Goal: Task Accomplishment & Management: Use online tool/utility

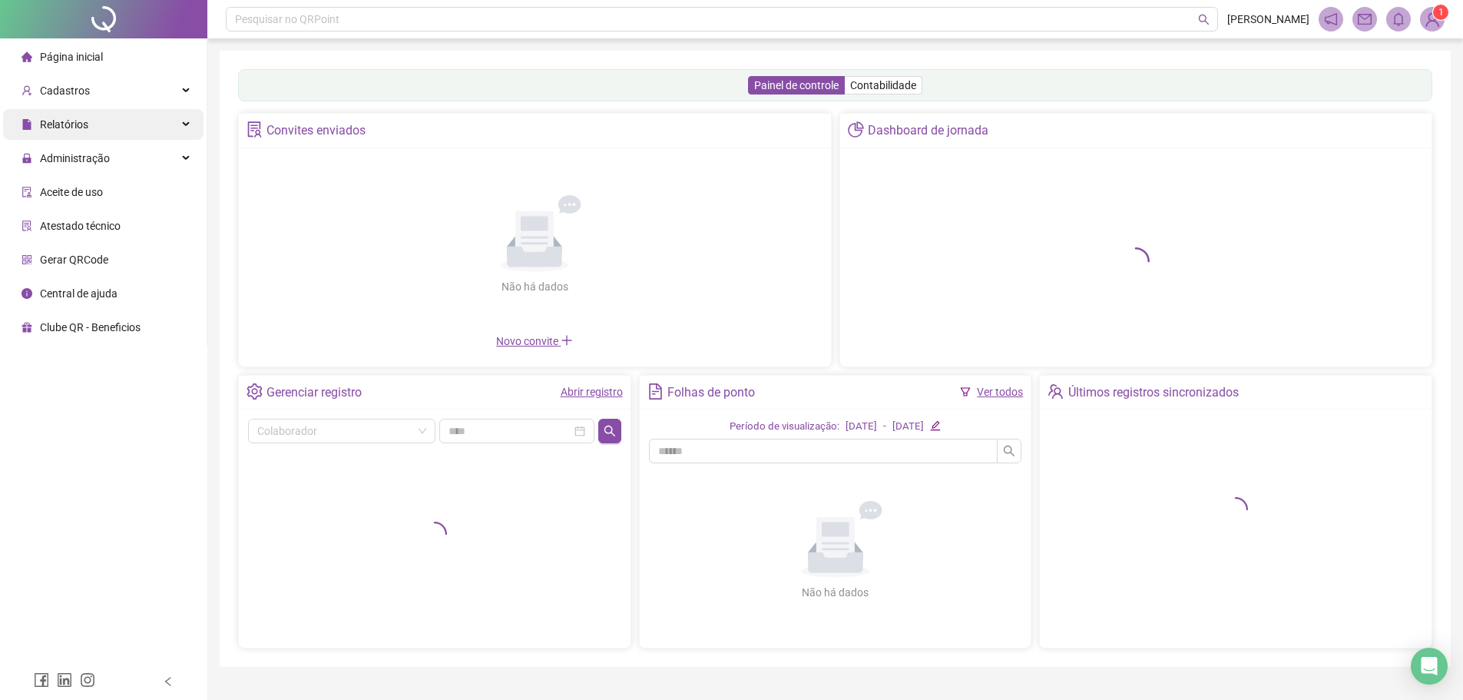
click at [111, 129] on div "Relatórios" at bounding box center [103, 124] width 201 height 31
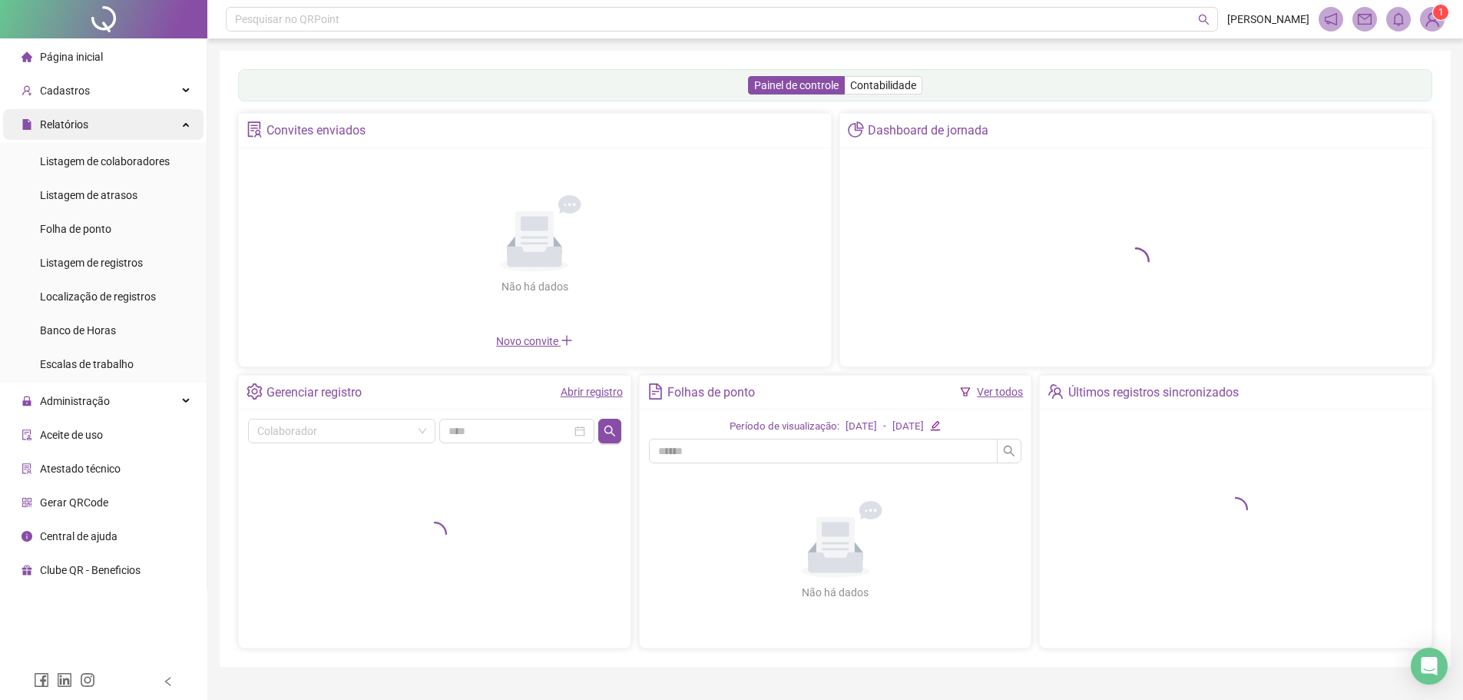
click at [111, 129] on div "Relatórios" at bounding box center [103, 124] width 201 height 31
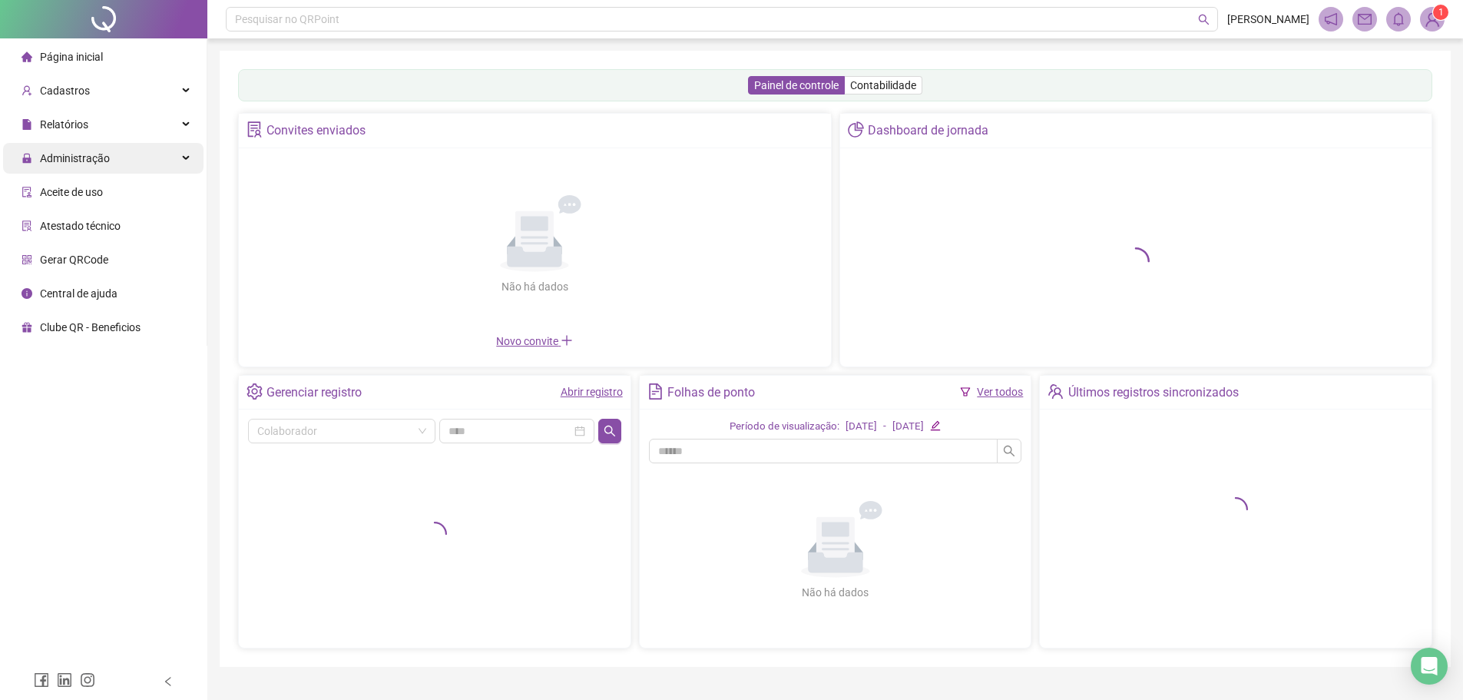
click at [114, 167] on div "Administração" at bounding box center [103, 158] width 201 height 31
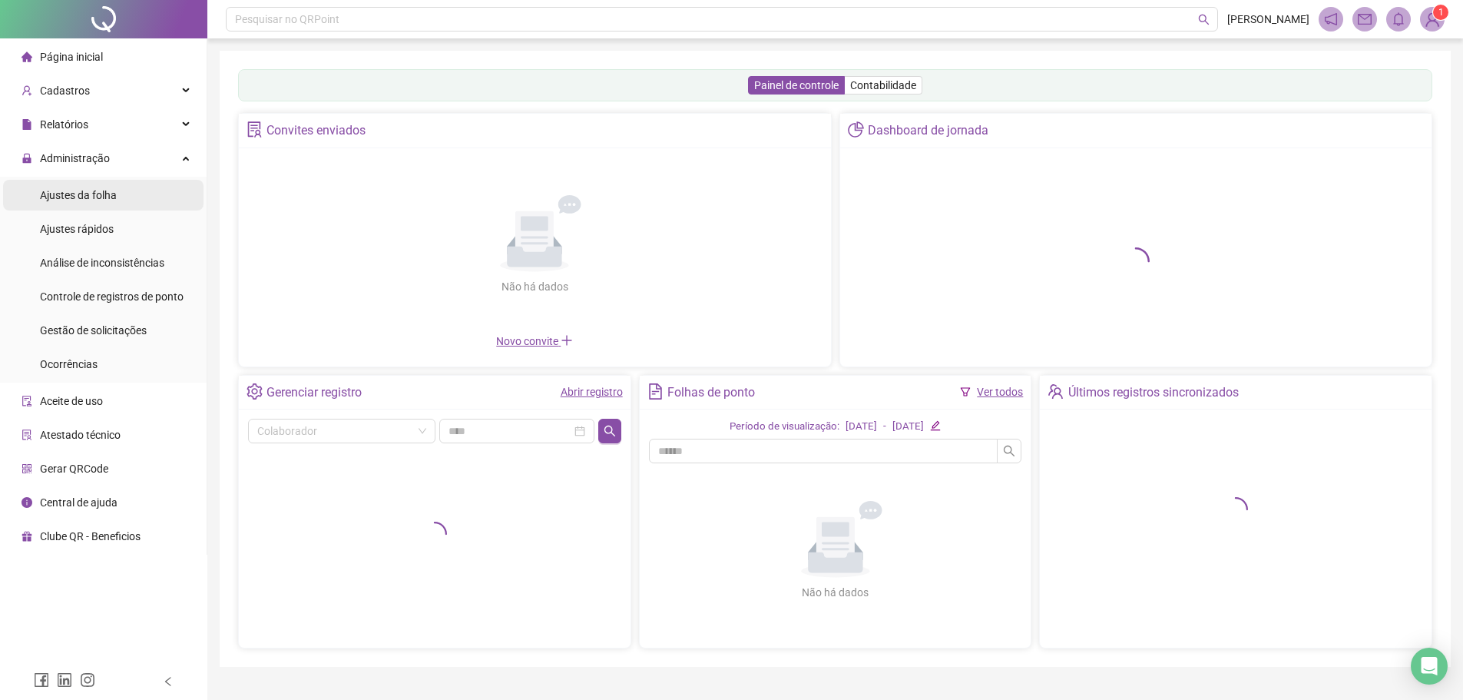
click at [111, 198] on span "Ajustes da folha" at bounding box center [78, 195] width 77 height 12
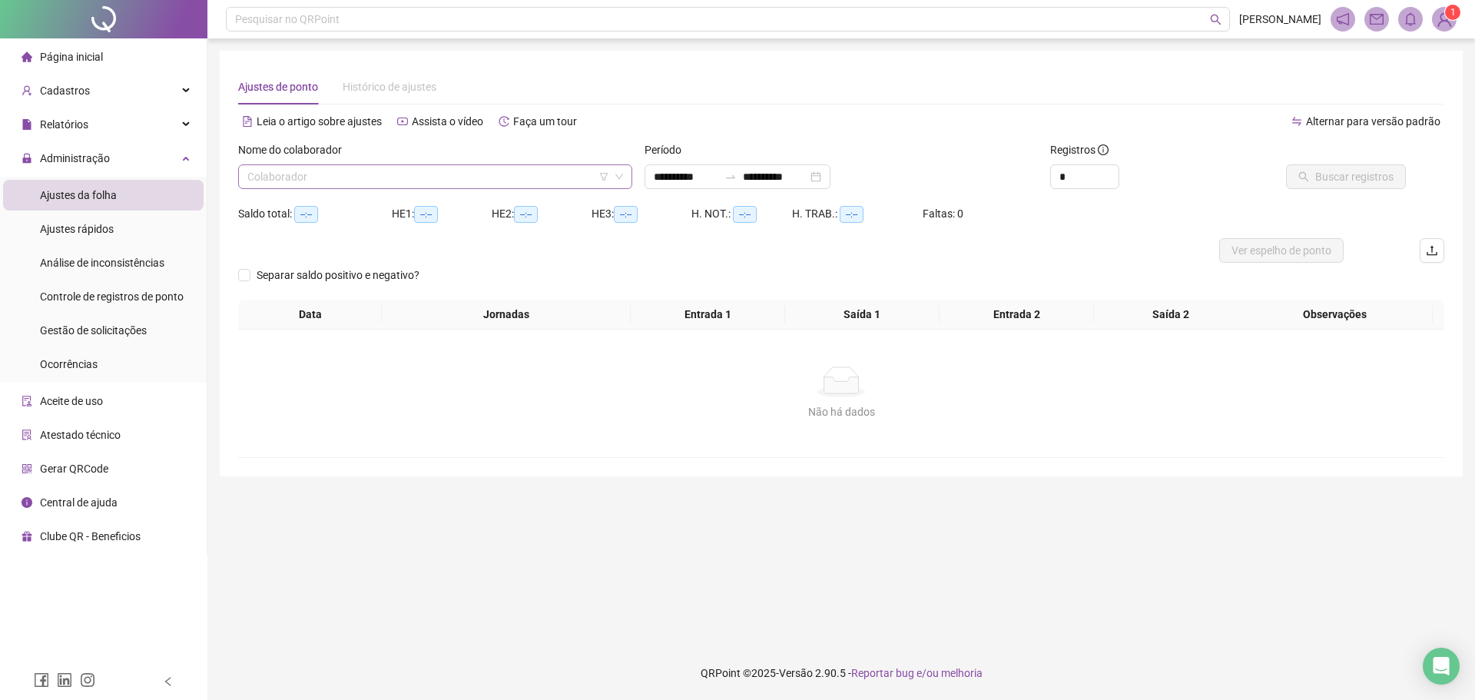
click at [394, 176] on input "search" at bounding box center [428, 176] width 362 height 23
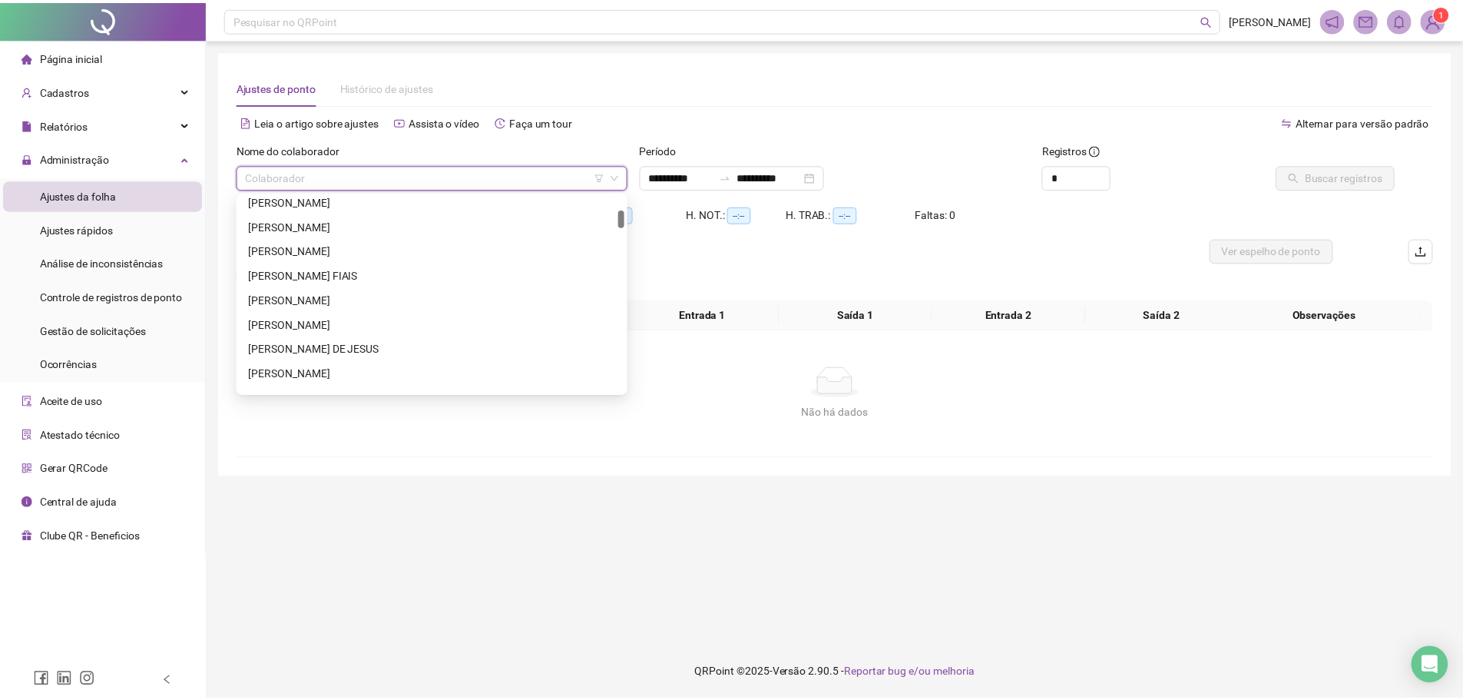
scroll to position [307, 0]
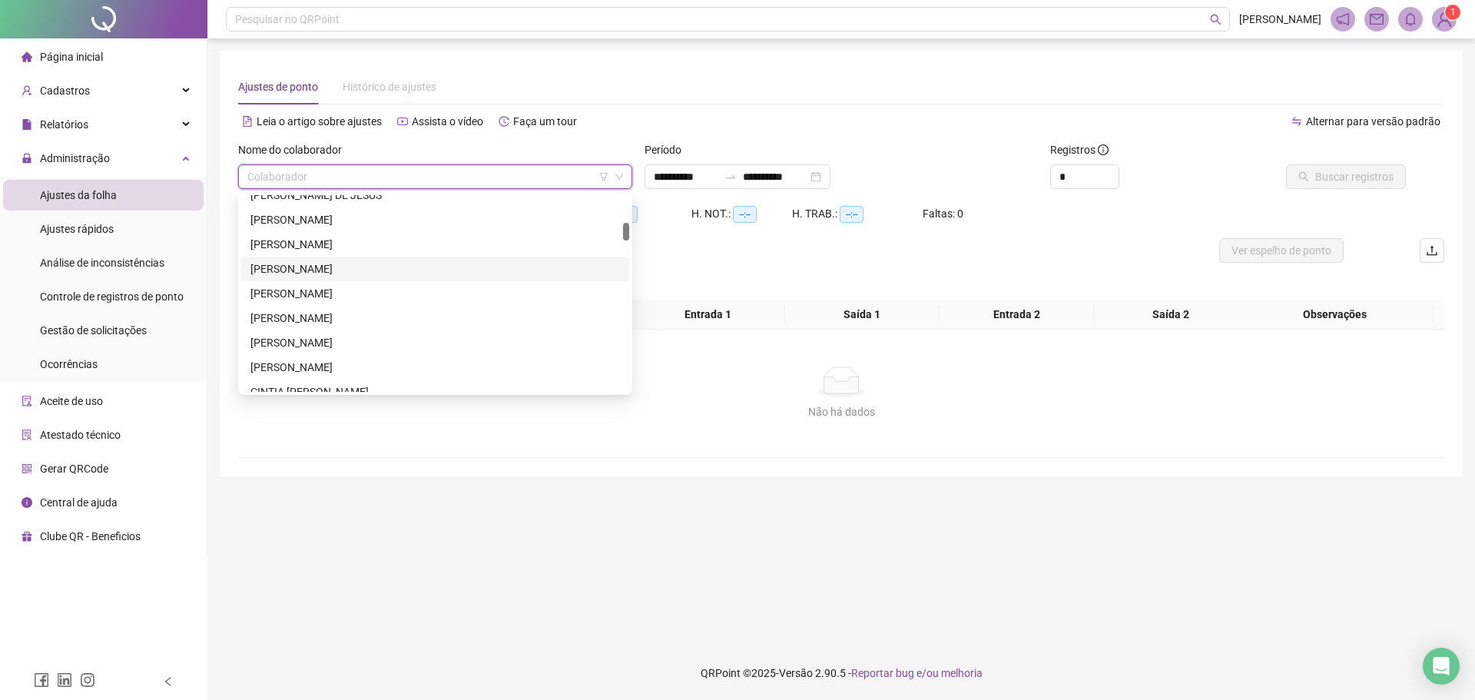
click at [336, 268] on div "[PERSON_NAME]" at bounding box center [435, 268] width 370 height 17
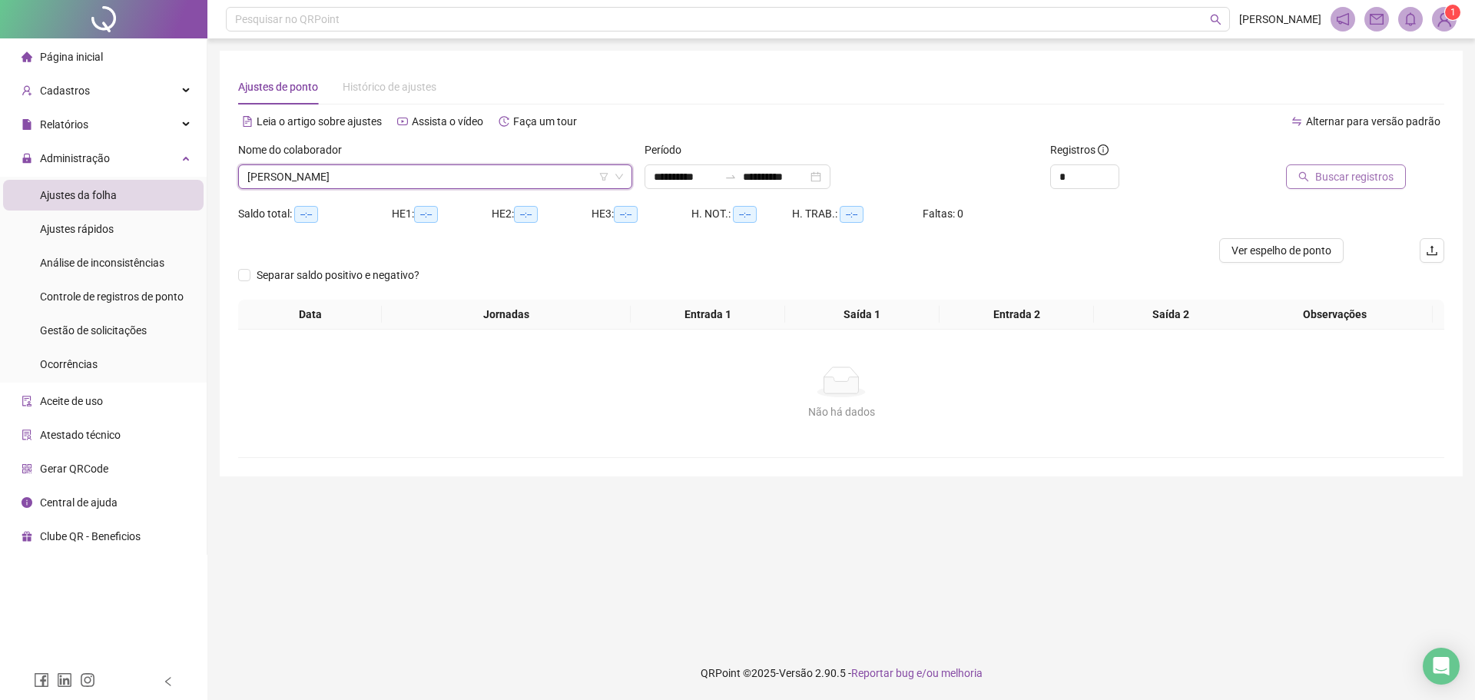
click at [1301, 176] on button "Buscar registros" at bounding box center [1346, 176] width 120 height 25
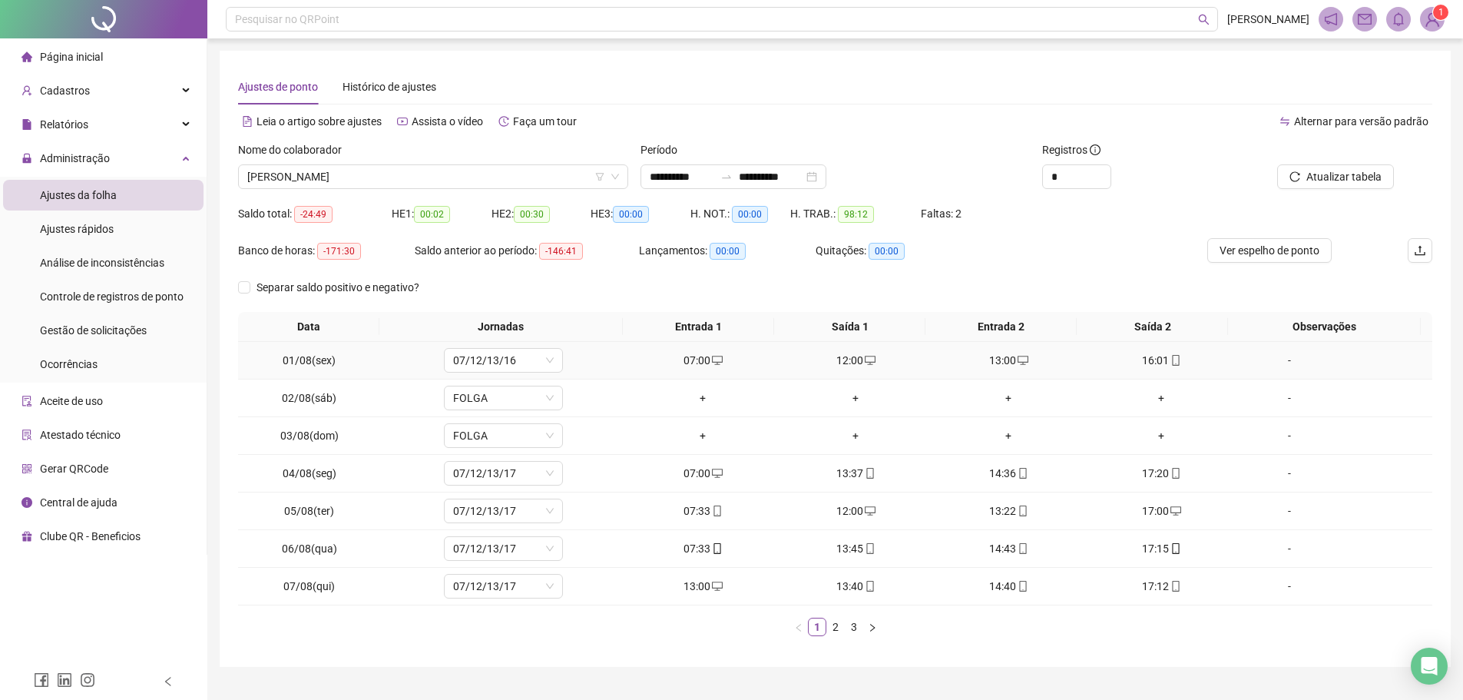
scroll to position [33, 0]
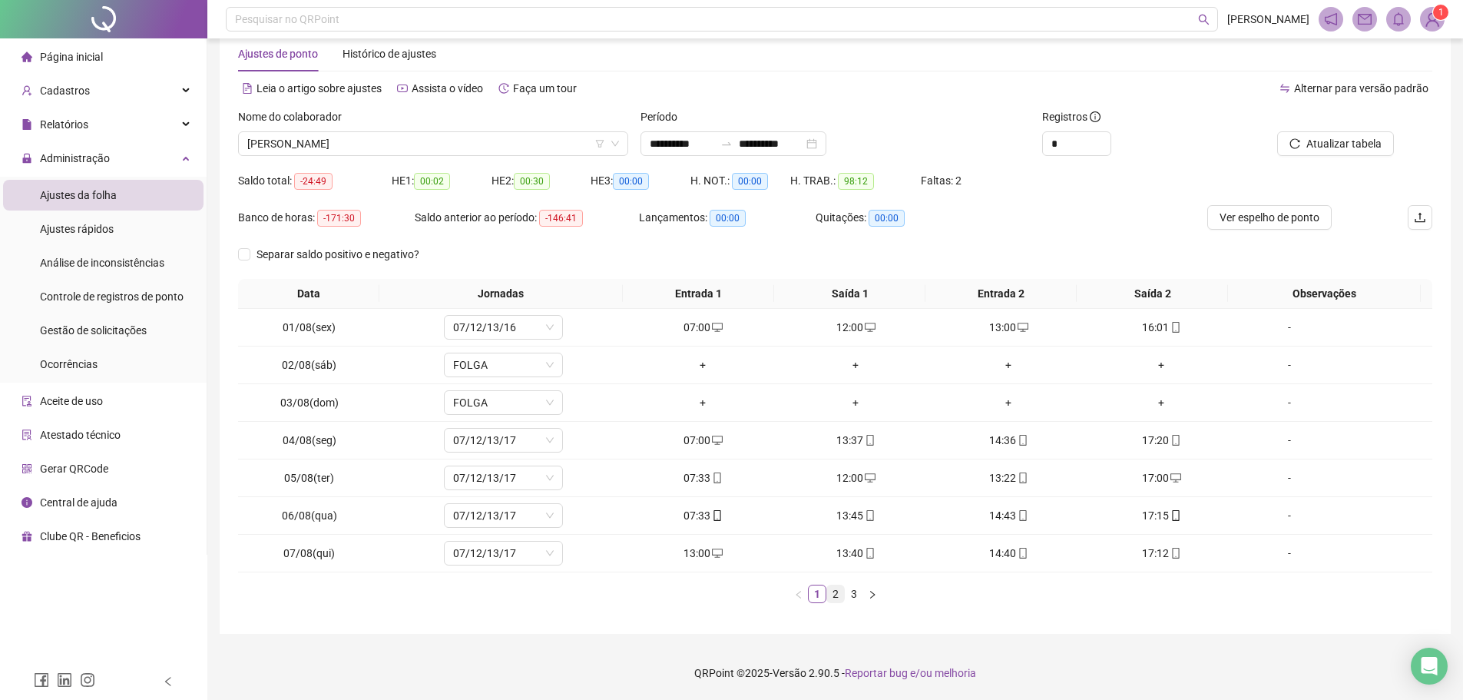
click at [835, 592] on link "2" at bounding box center [835, 593] width 17 height 17
click at [854, 599] on link "3" at bounding box center [854, 593] width 17 height 17
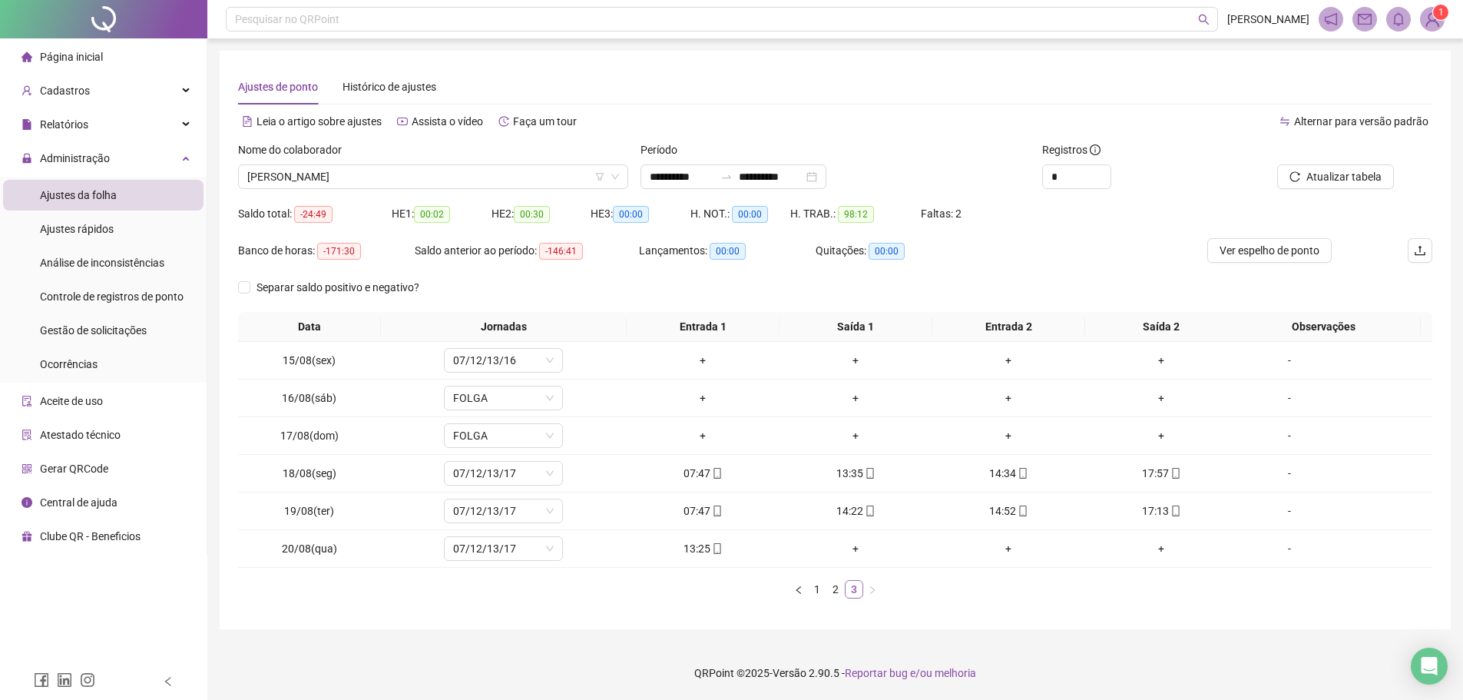
scroll to position [0, 0]
click at [860, 548] on div "+" at bounding box center [862, 548] width 142 height 17
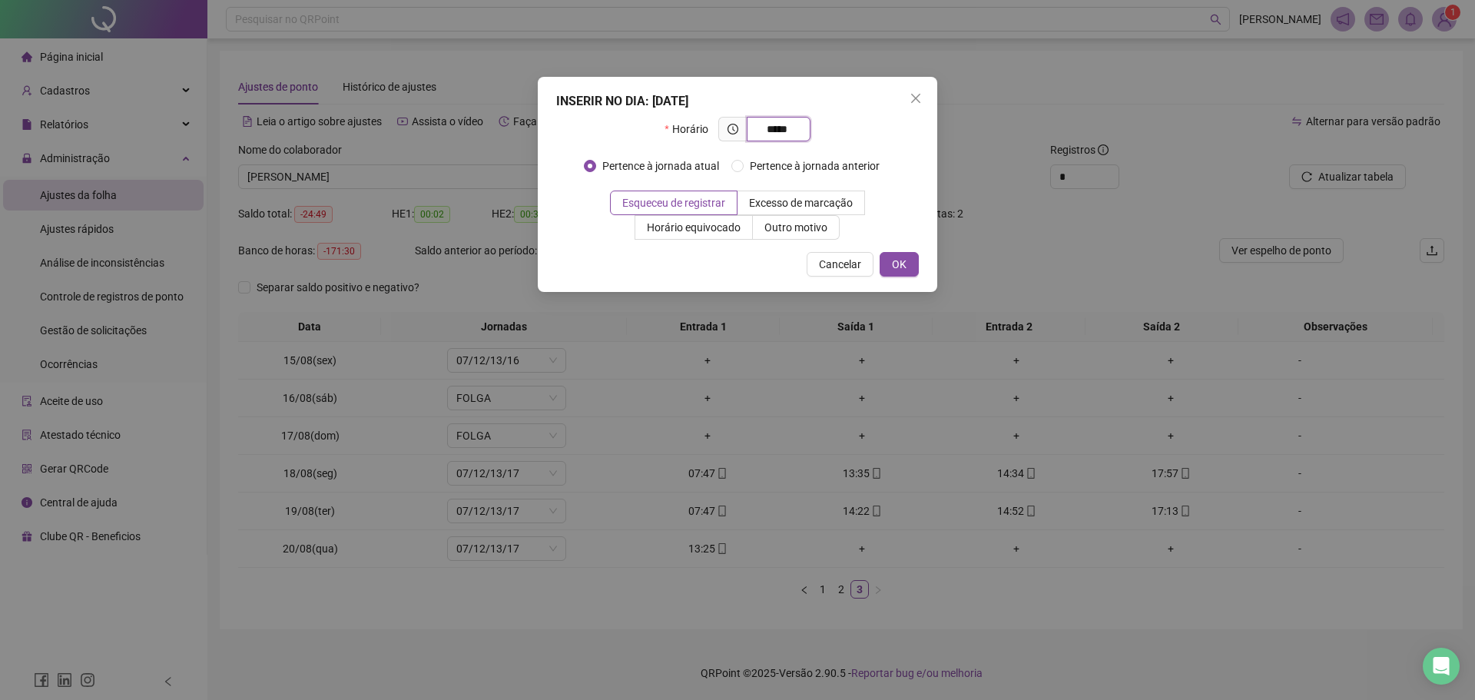
type input "*****"
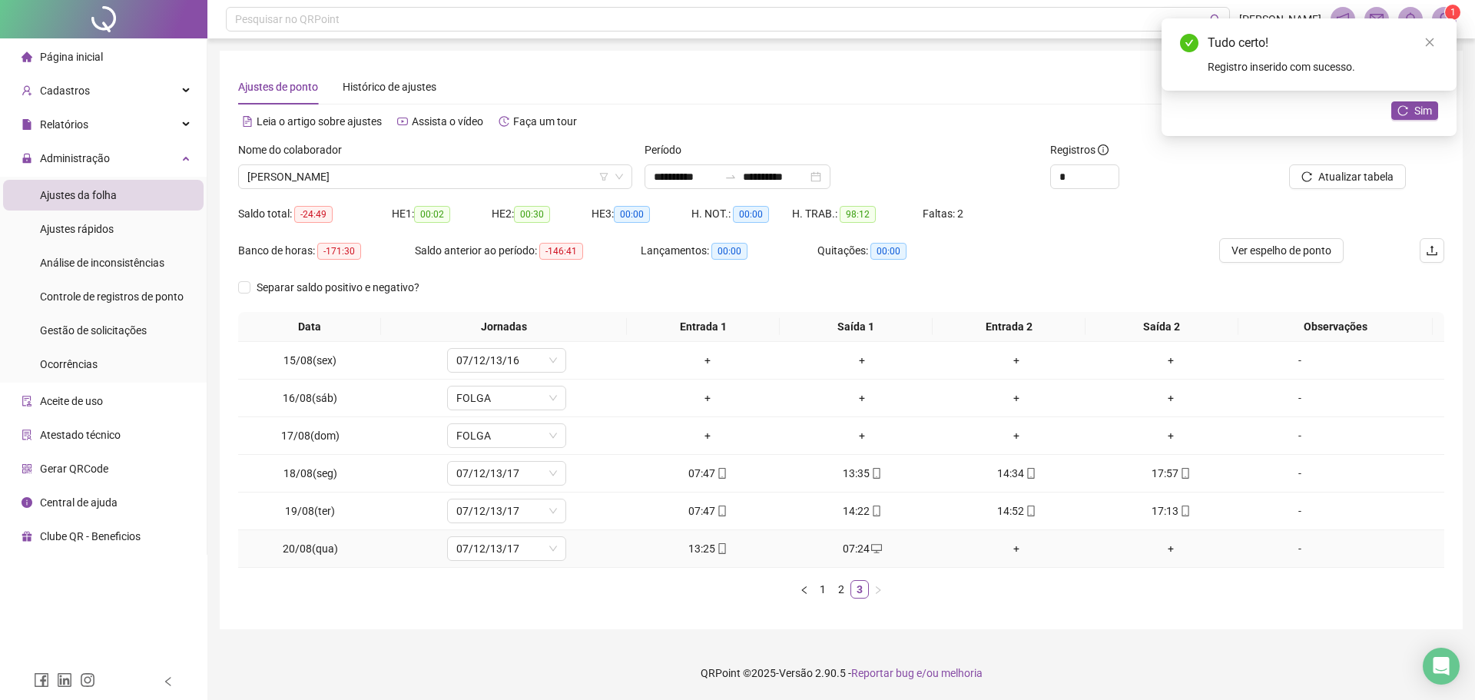
click at [1009, 551] on div "+" at bounding box center [1017, 548] width 142 height 17
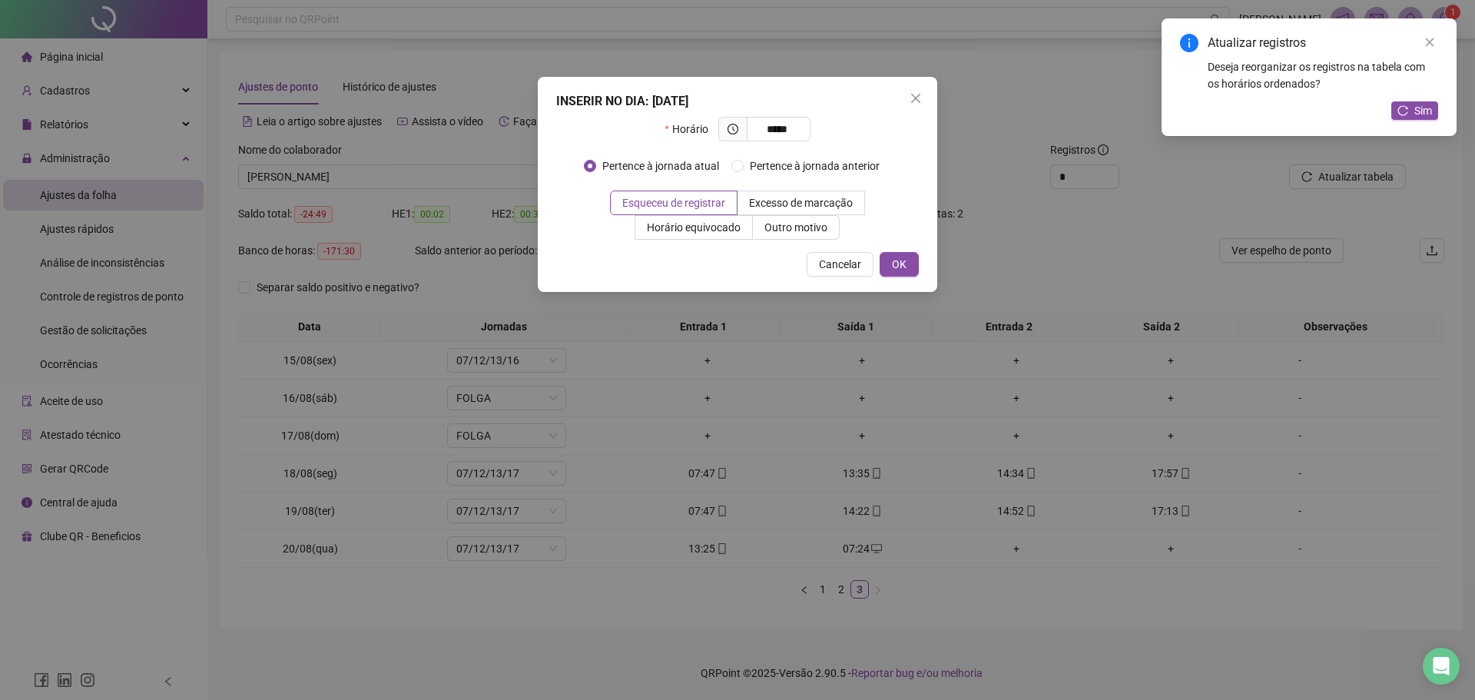
type input "*****"
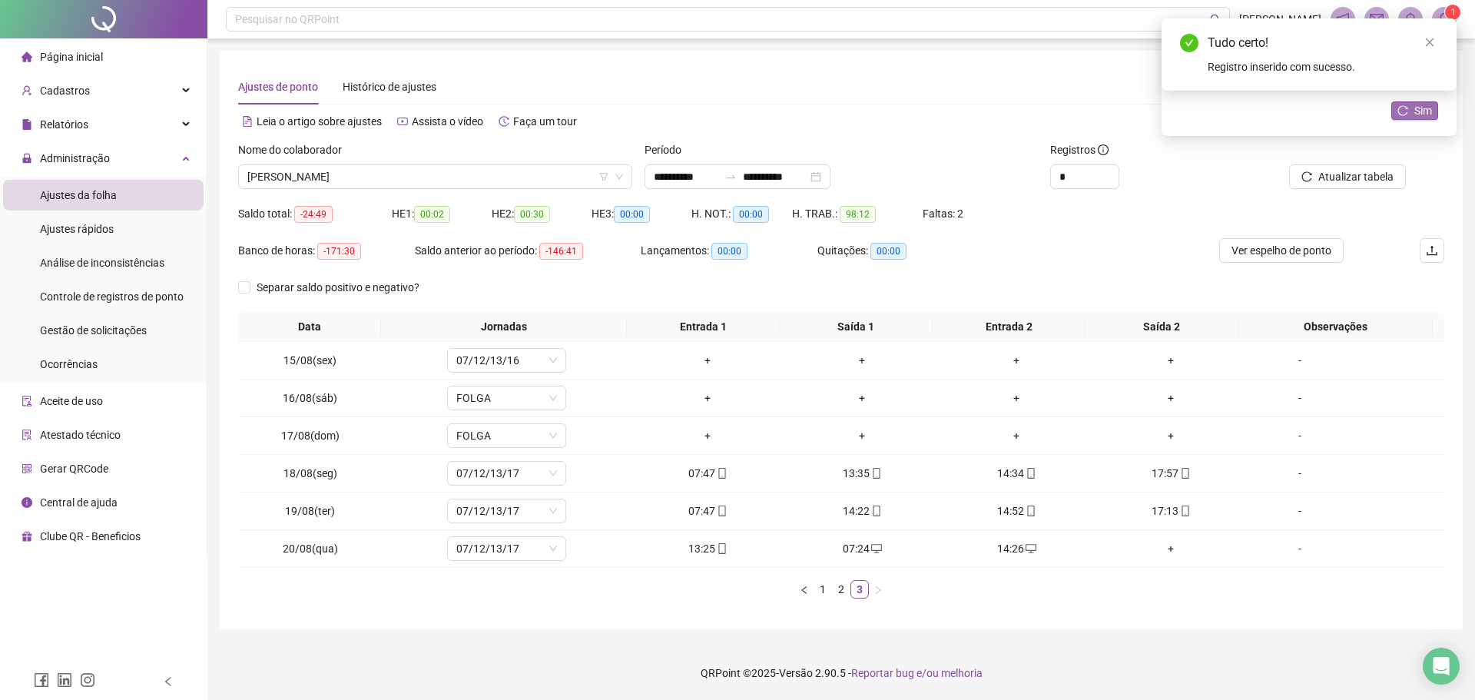
click at [1426, 114] on span "Sim" at bounding box center [1423, 110] width 18 height 17
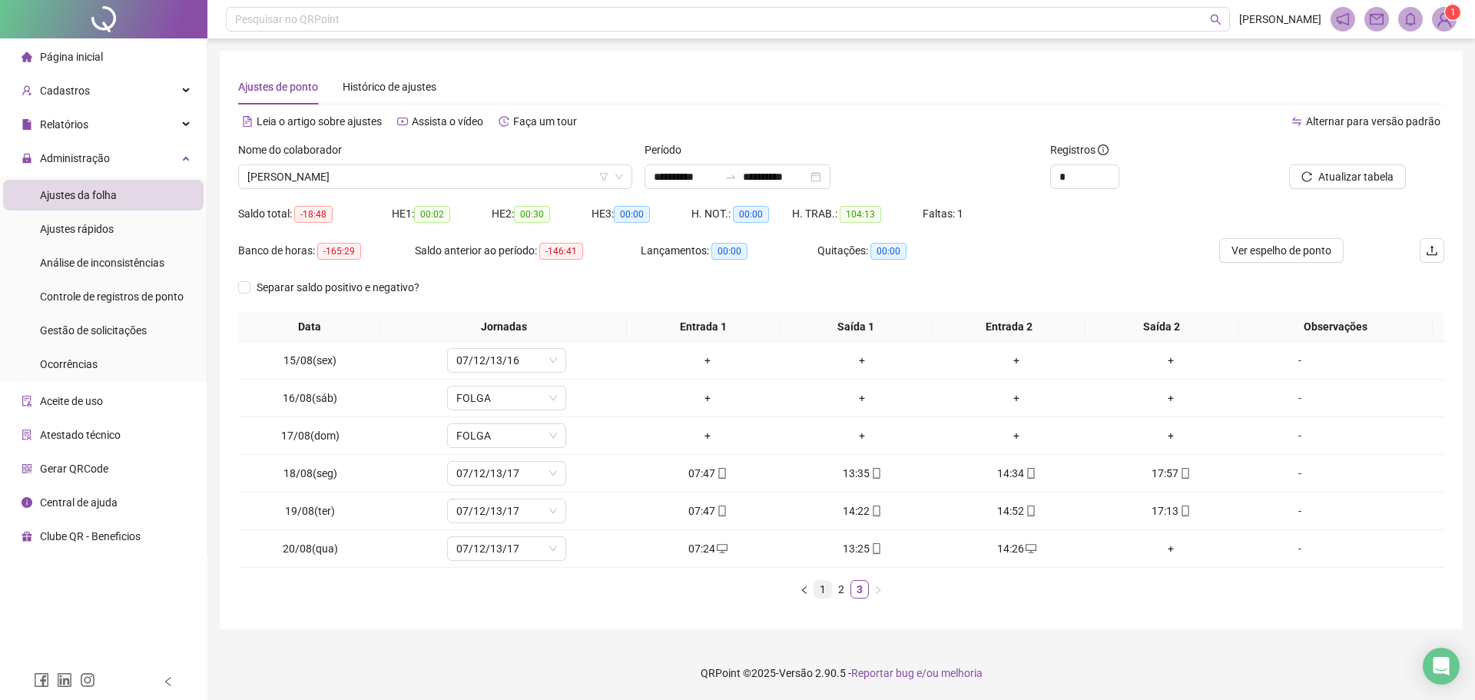
click at [826, 591] on link "1" at bounding box center [822, 589] width 17 height 17
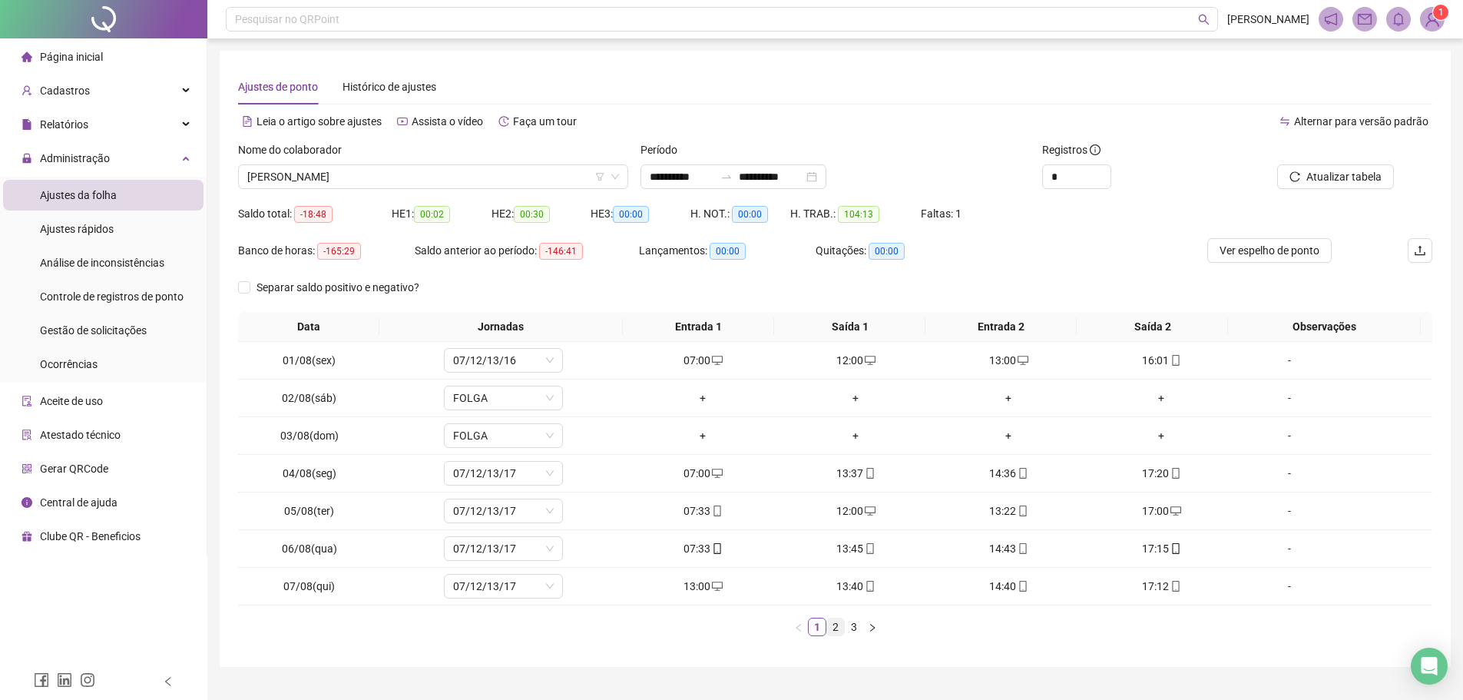
click at [839, 627] on link "2" at bounding box center [835, 626] width 17 height 17
click at [855, 629] on link "3" at bounding box center [854, 626] width 17 height 17
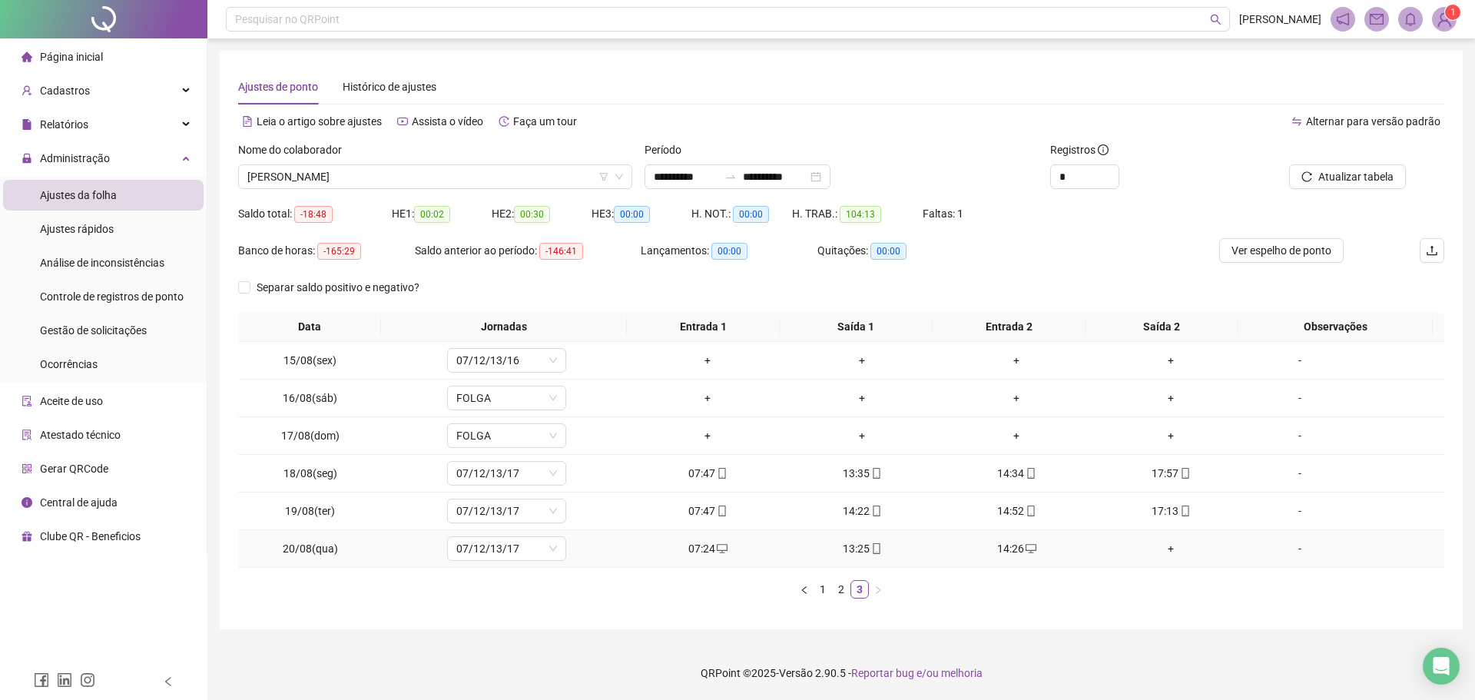
click at [717, 548] on icon "desktop" at bounding box center [722, 548] width 11 height 11
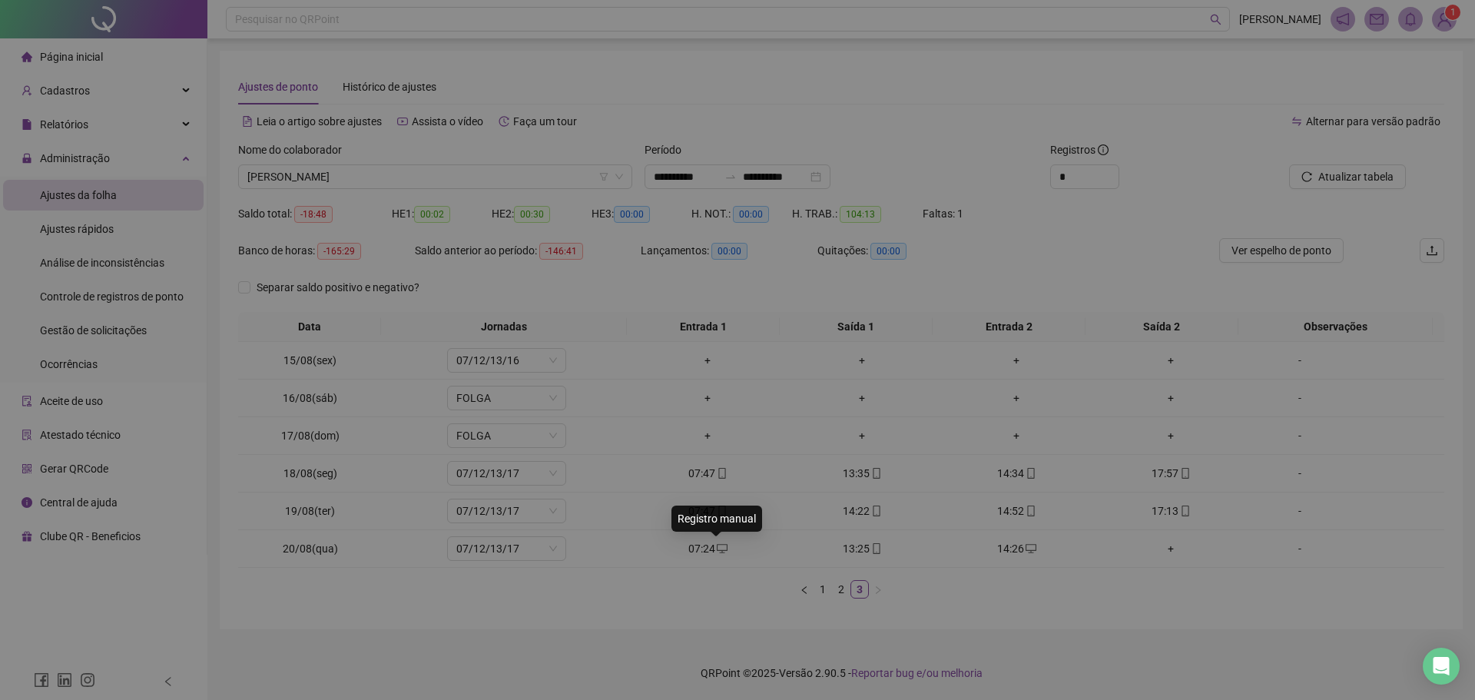
type input "**********"
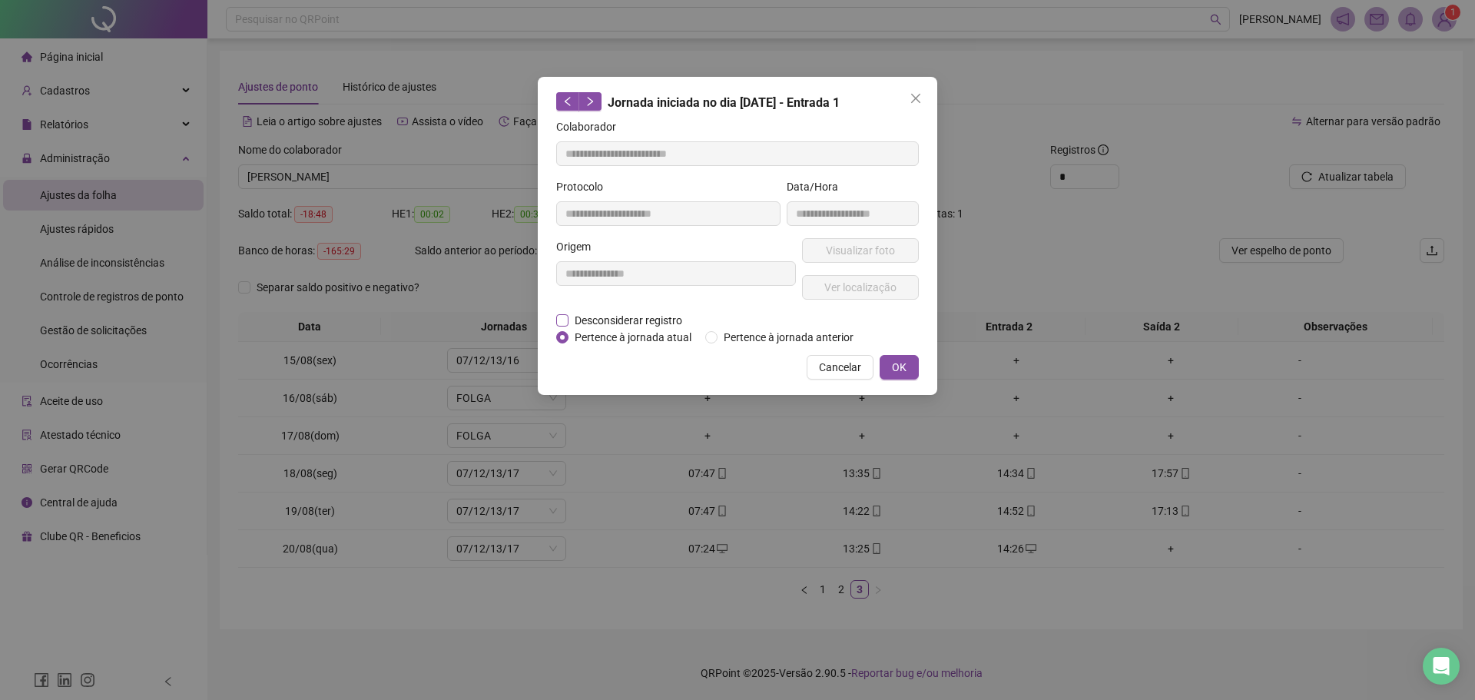
click at [649, 320] on span "Desconsiderar registro" at bounding box center [628, 320] width 120 height 17
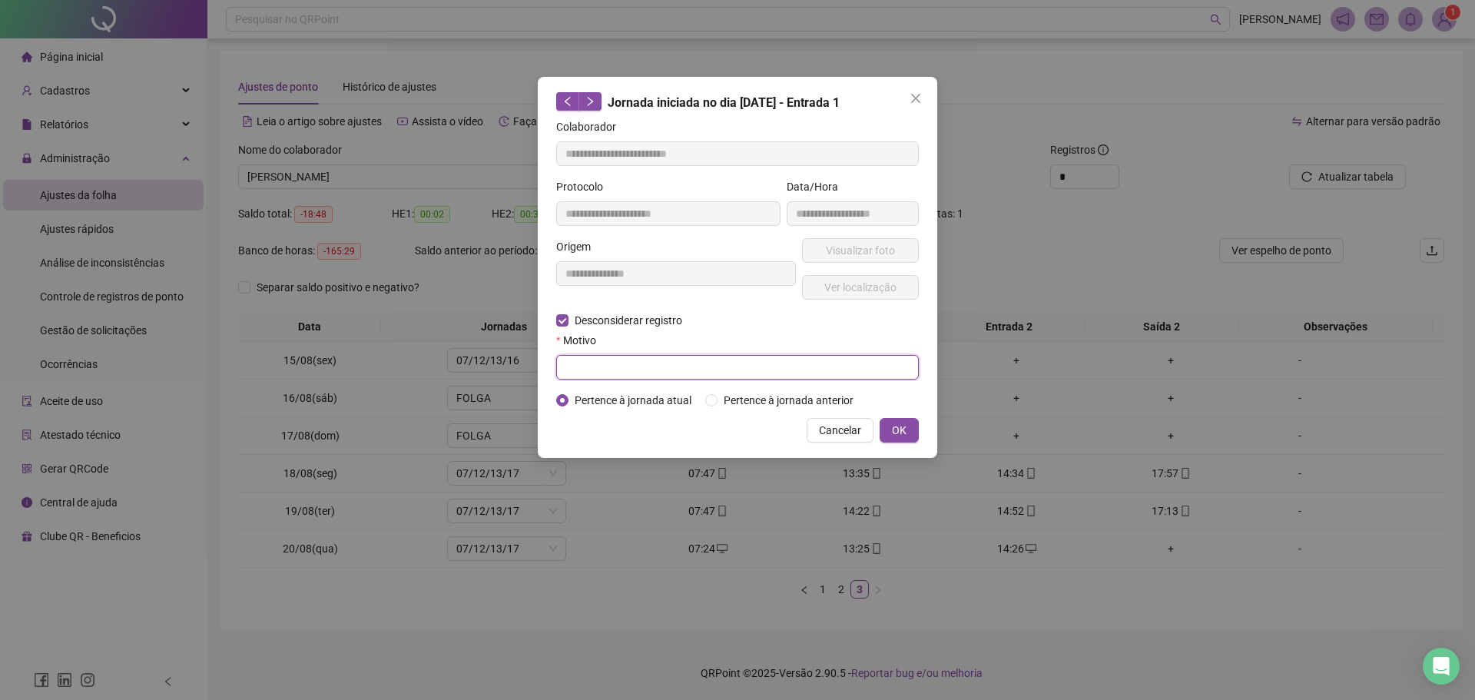
click at [743, 369] on input "text" at bounding box center [737, 367] width 363 height 25
type input "*"
click at [896, 429] on span "OK" at bounding box center [899, 430] width 15 height 17
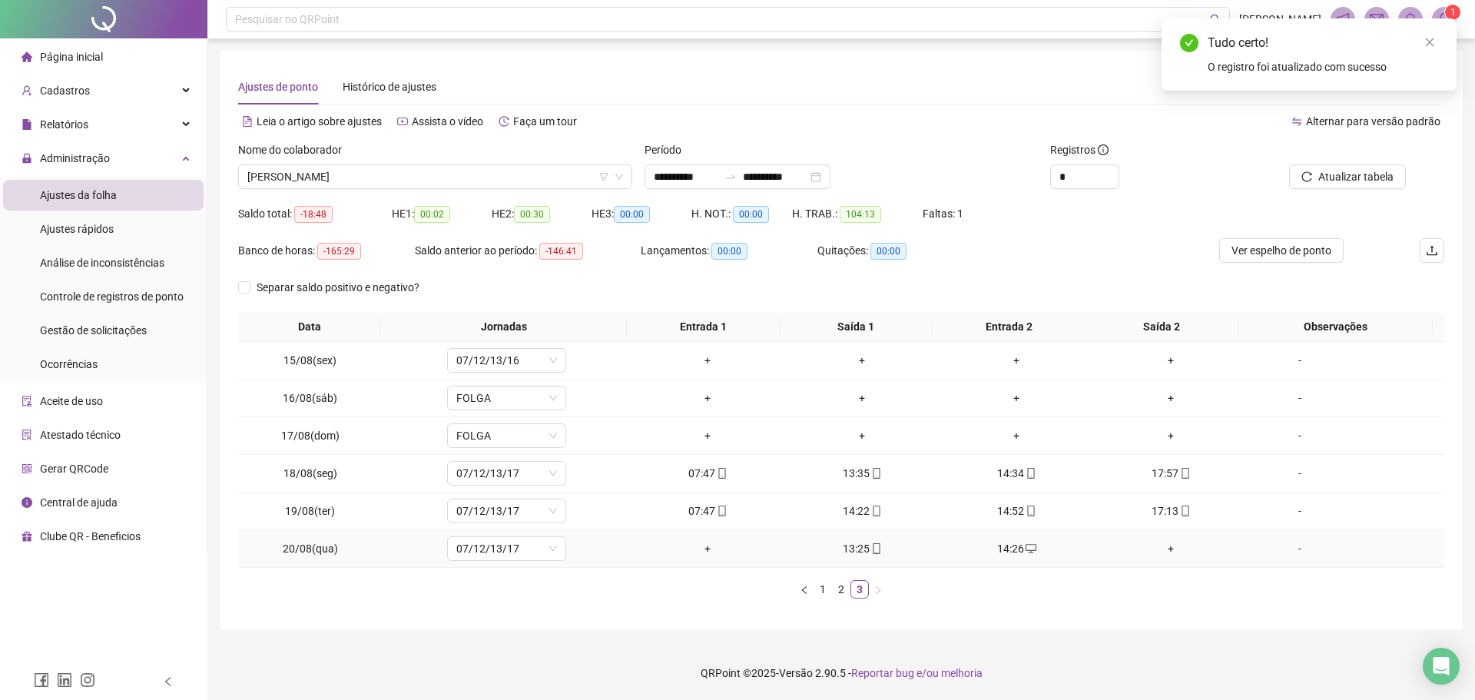
click at [703, 542] on div "+" at bounding box center [708, 548] width 142 height 17
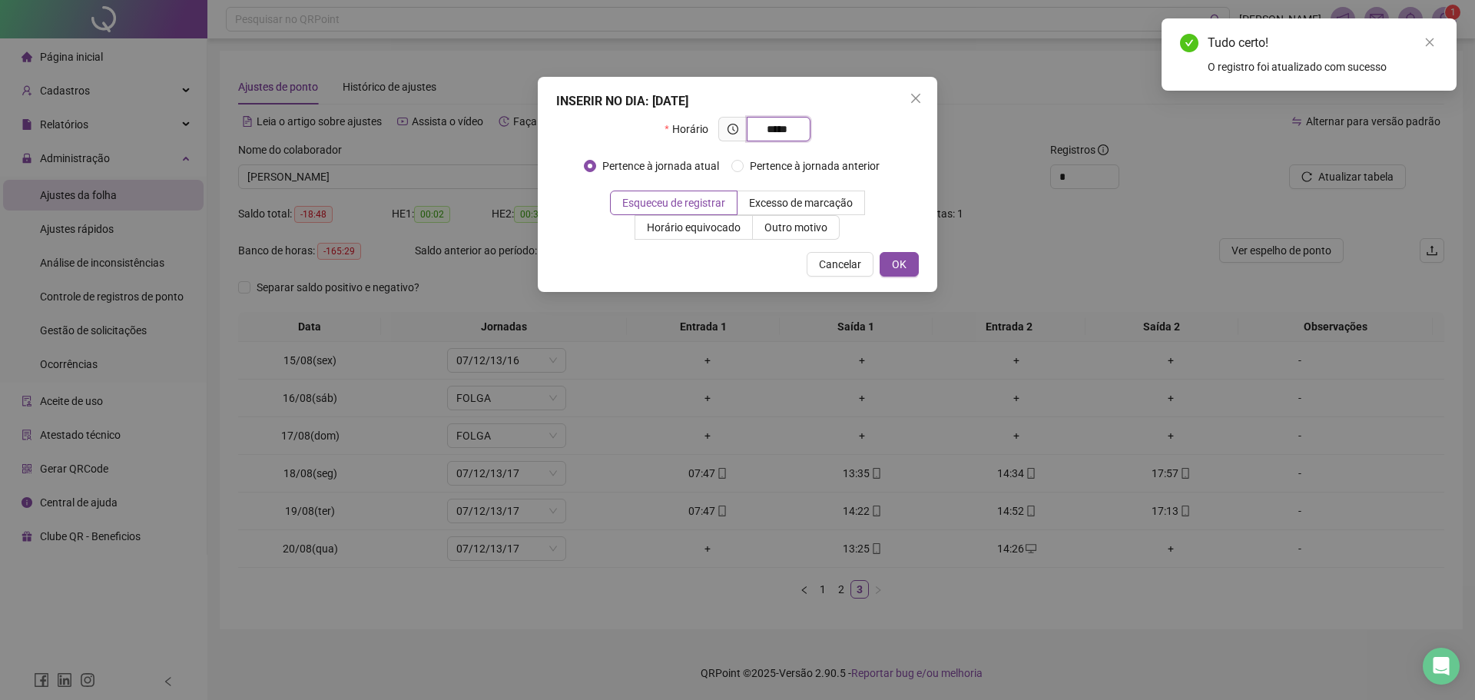
type input "*****"
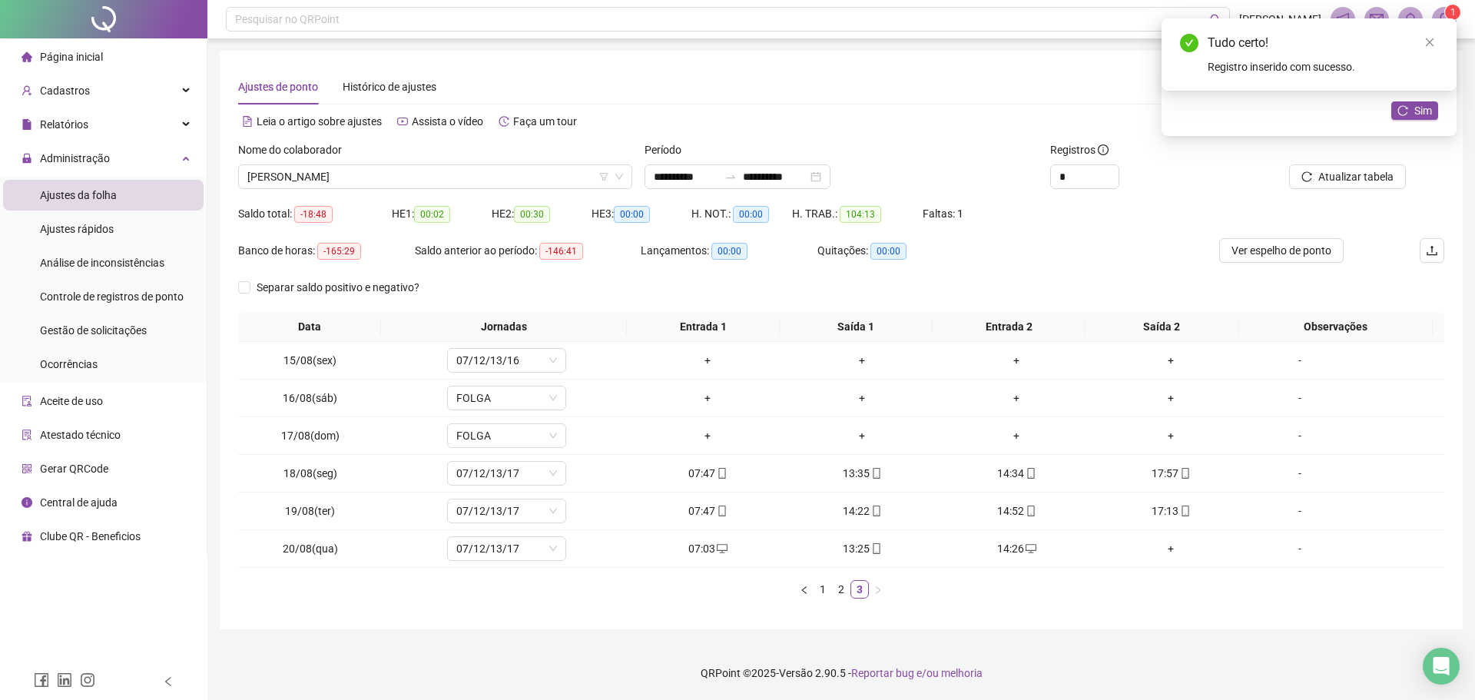
click at [1404, 91] on div "Tudo certo! Registro inserido com sucesso." at bounding box center [1309, 54] width 295 height 72
click at [1405, 108] on icon "reload" at bounding box center [1402, 110] width 11 height 11
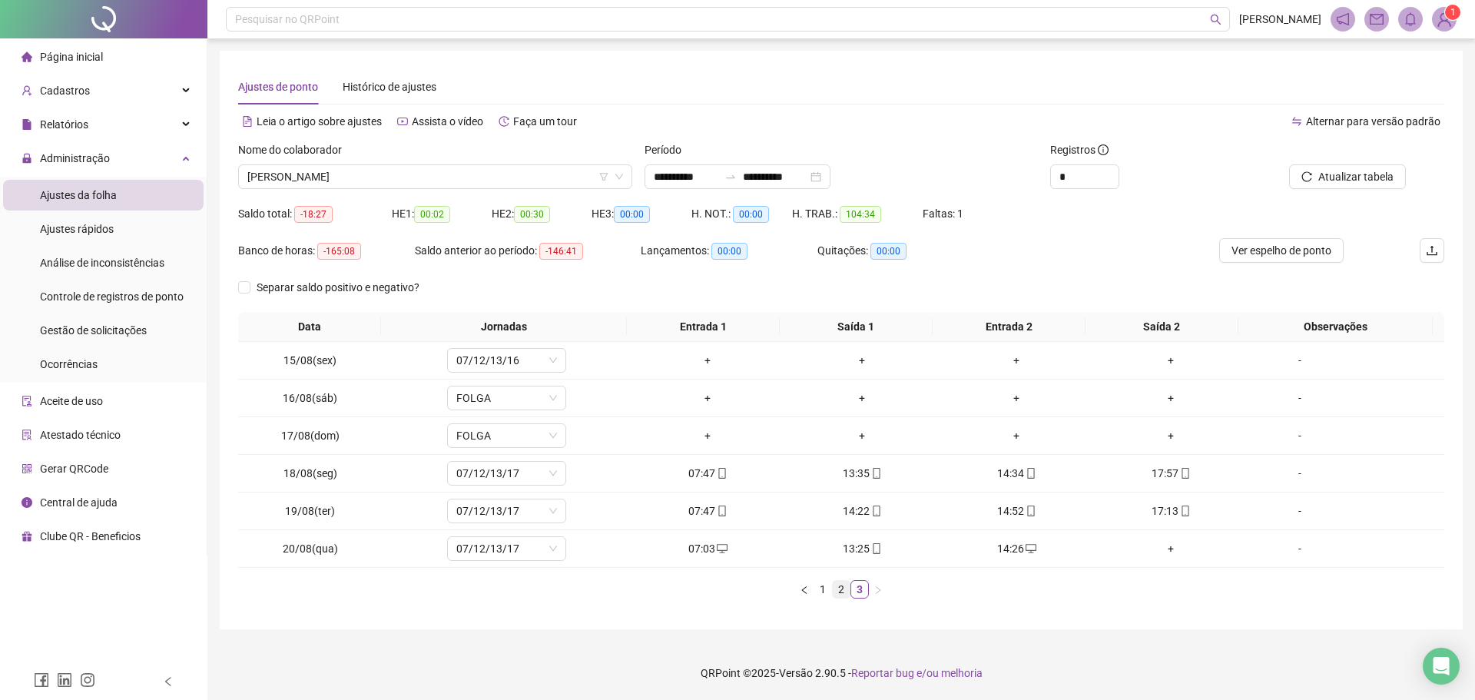
click at [847, 591] on link "2" at bounding box center [841, 589] width 17 height 17
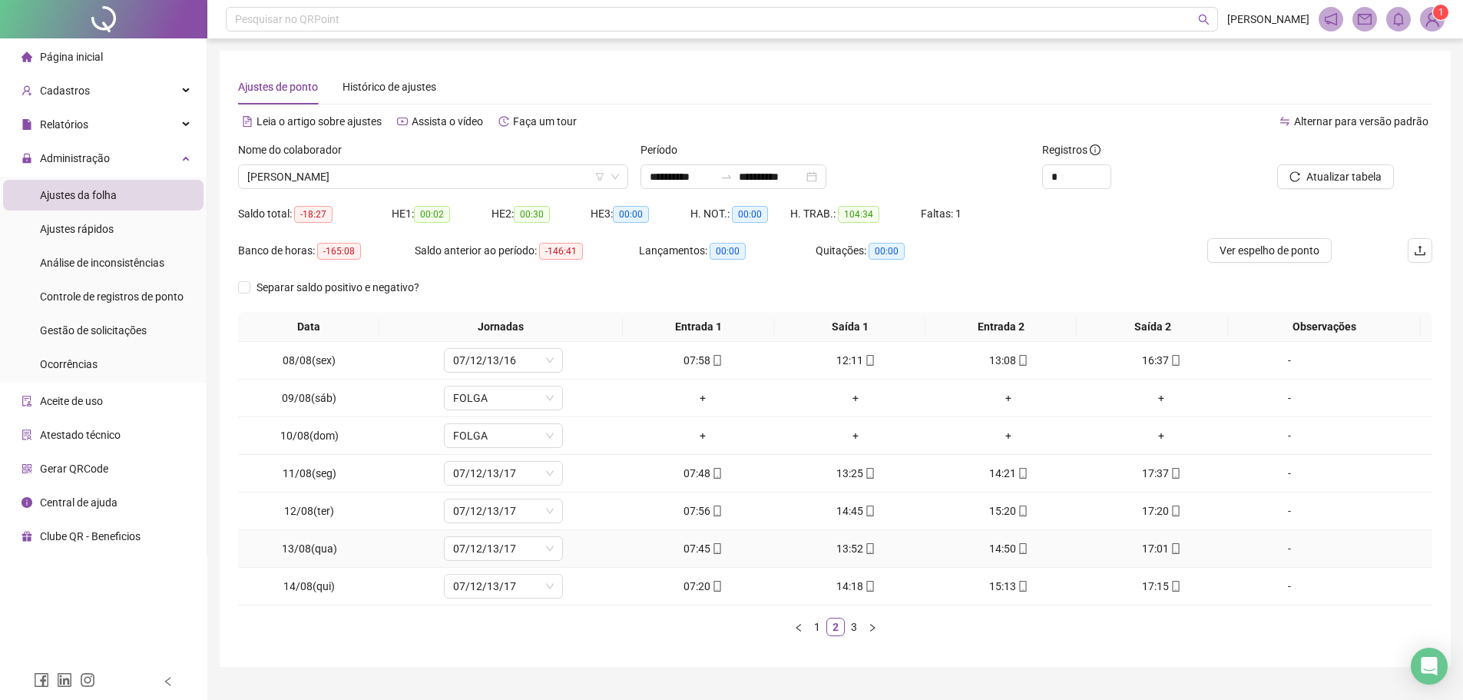
scroll to position [33, 0]
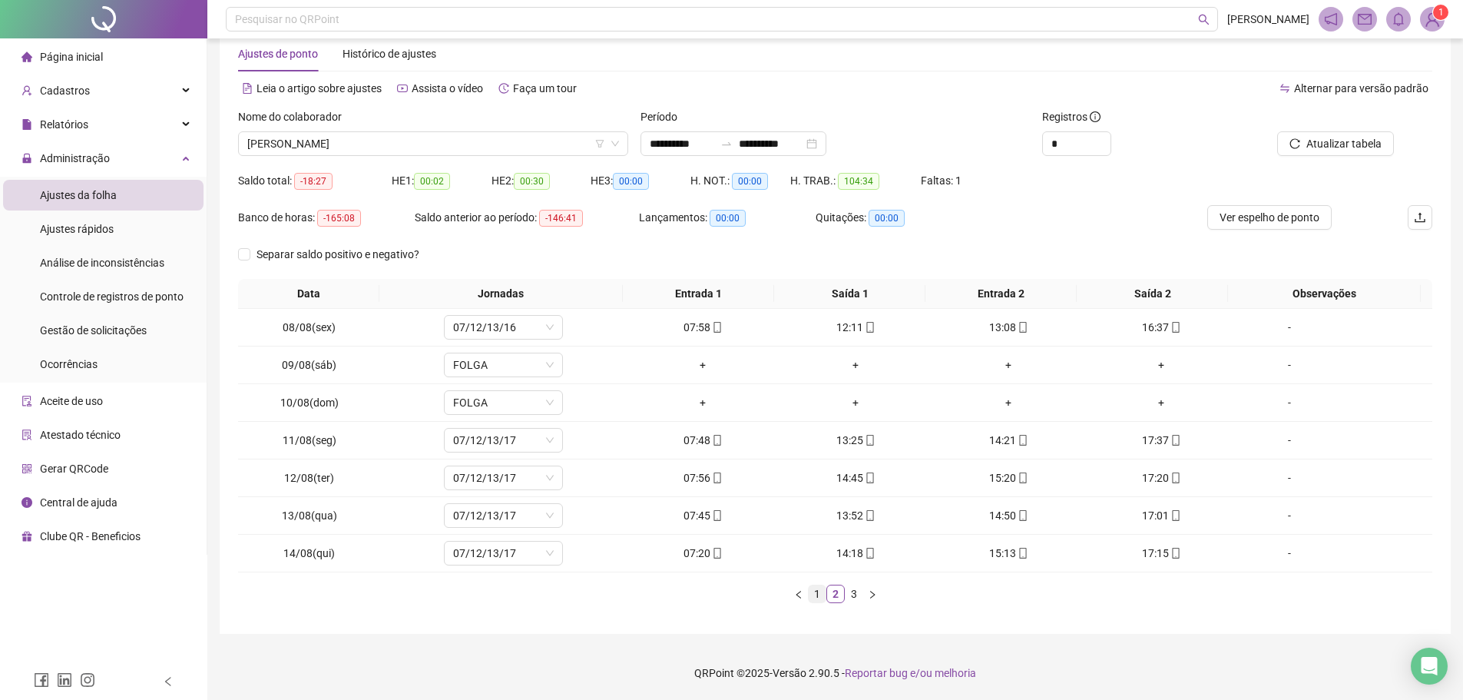
click at [815, 596] on link "1" at bounding box center [817, 593] width 17 height 17
